Goal: Complete application form: Complete application form

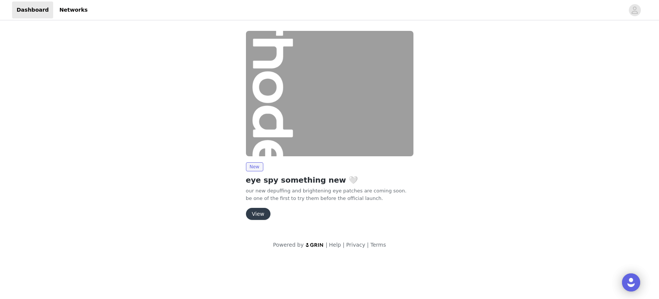
click at [261, 216] on button "View" at bounding box center [258, 214] width 25 height 12
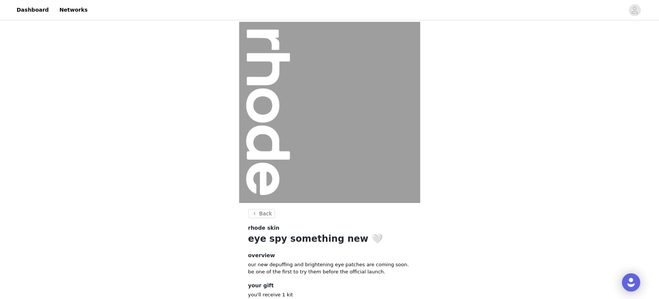
scroll to position [51, 0]
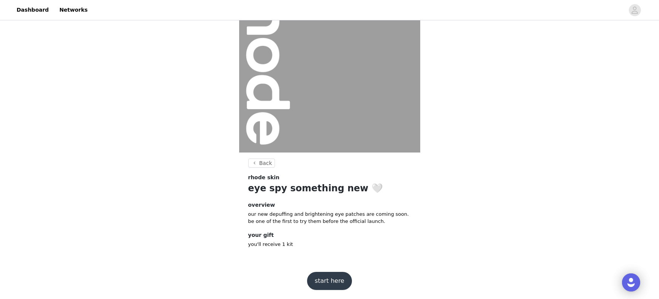
click at [327, 280] on button "start here" at bounding box center [329, 281] width 44 height 18
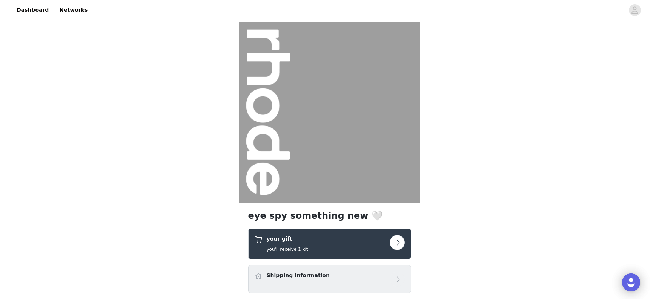
scroll to position [92, 0]
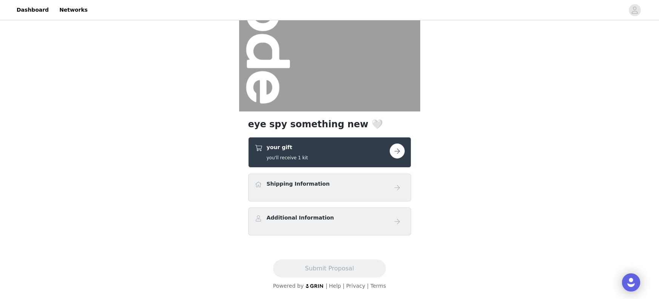
click at [402, 152] on button "button" at bounding box center [396, 151] width 15 height 15
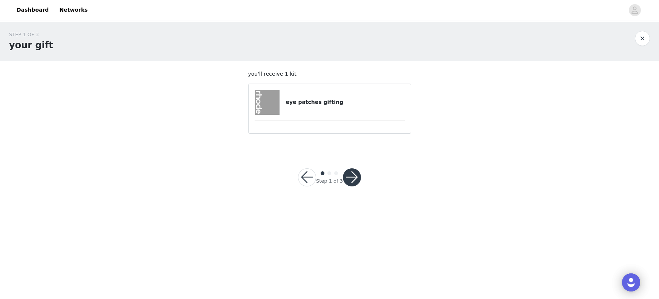
click at [354, 181] on button "button" at bounding box center [352, 178] width 18 height 18
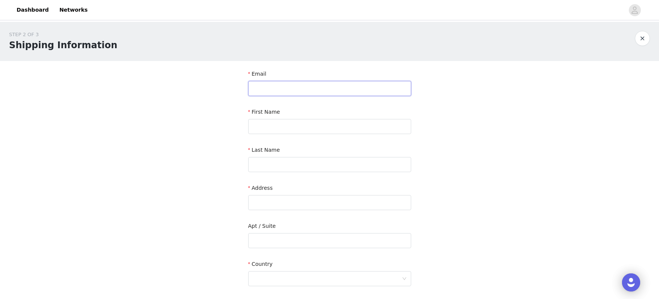
click at [307, 84] on input "text" at bounding box center [329, 88] width 163 height 15
type input "[EMAIL_ADDRESS][DOMAIN_NAME]"
type input "[PERSON_NAME]"
type input "[STREET_ADDRESS][PERSON_NAME]"
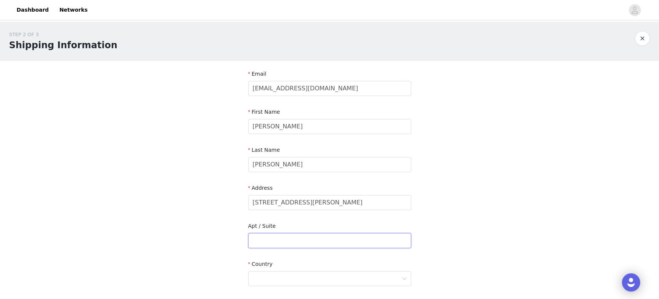
type input "Apt 5W"
type input "[US_STATE]"
type input "10014"
type input "5163068671"
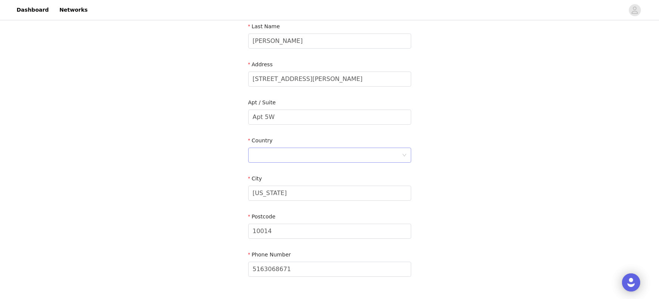
click at [333, 156] on div at bounding box center [327, 155] width 149 height 14
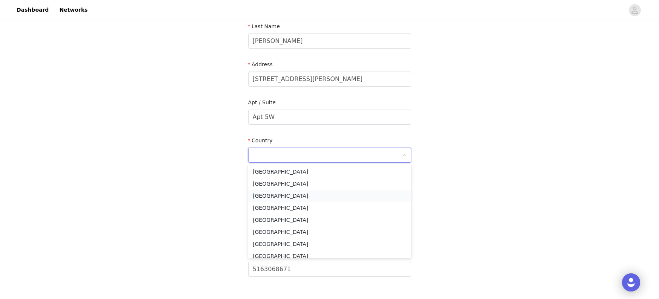
click at [314, 191] on li "[GEOGRAPHIC_DATA]" at bounding box center [329, 196] width 163 height 12
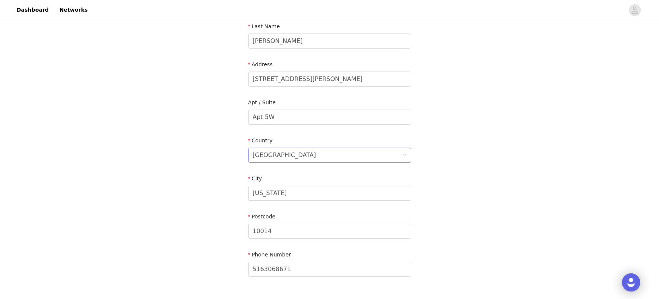
click at [315, 162] on div "[GEOGRAPHIC_DATA]" at bounding box center [327, 155] width 149 height 14
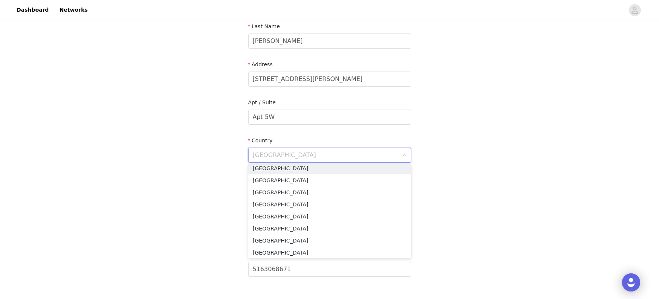
scroll to position [0, 0]
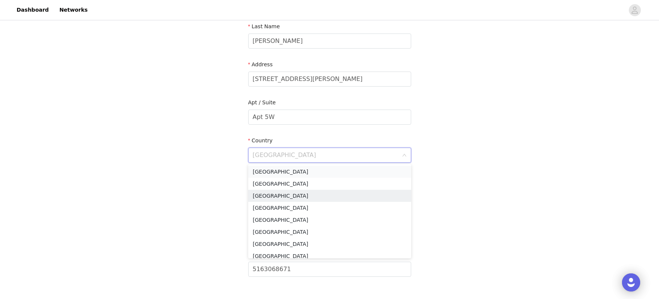
click at [284, 172] on li "[GEOGRAPHIC_DATA]" at bounding box center [329, 172] width 163 height 12
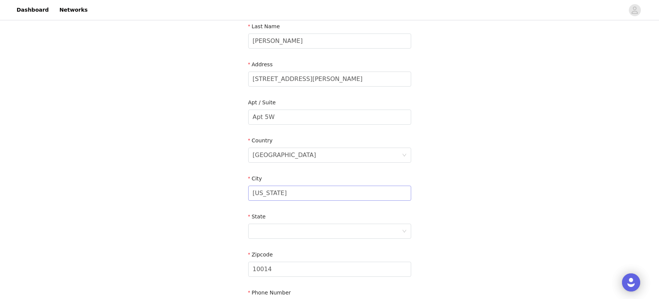
scroll to position [200, 0]
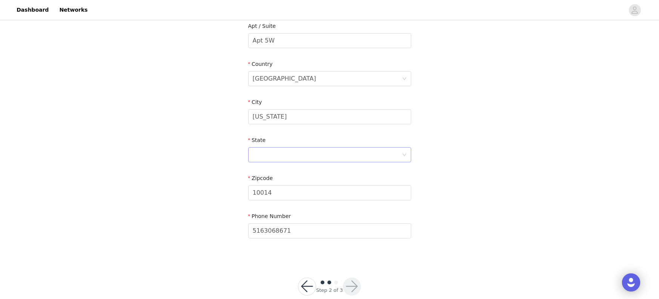
click at [329, 155] on div at bounding box center [327, 155] width 149 height 14
click at [304, 173] on li "[US_STATE]" at bounding box center [329, 170] width 163 height 12
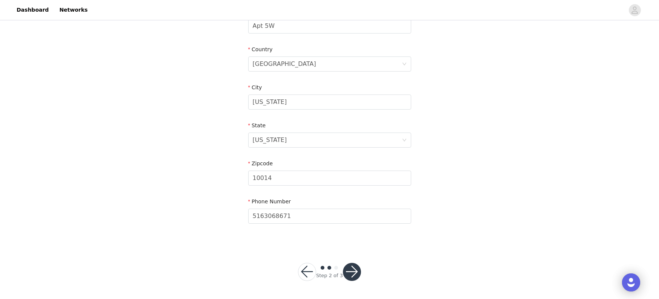
click at [355, 271] on button "button" at bounding box center [352, 272] width 18 height 18
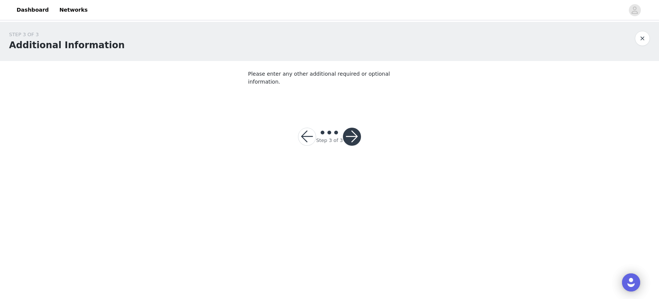
click at [354, 128] on button "button" at bounding box center [352, 137] width 18 height 18
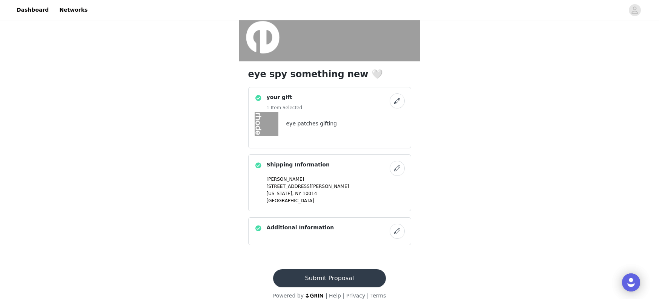
scroll to position [152, 0]
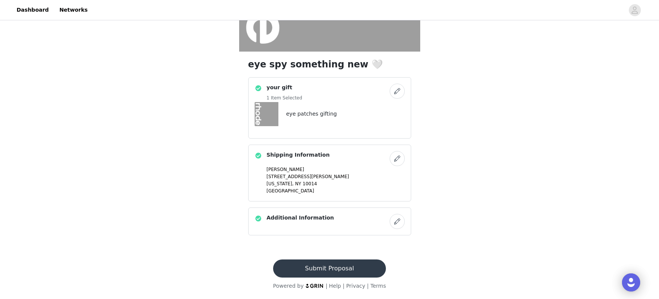
click at [323, 269] on button "Submit Proposal" at bounding box center [329, 269] width 113 height 18
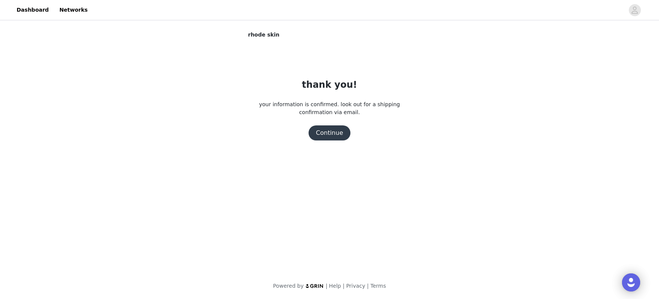
click at [330, 132] on button "Continue" at bounding box center [329, 133] width 42 height 15
